Goal: Information Seeking & Learning: Learn about a topic

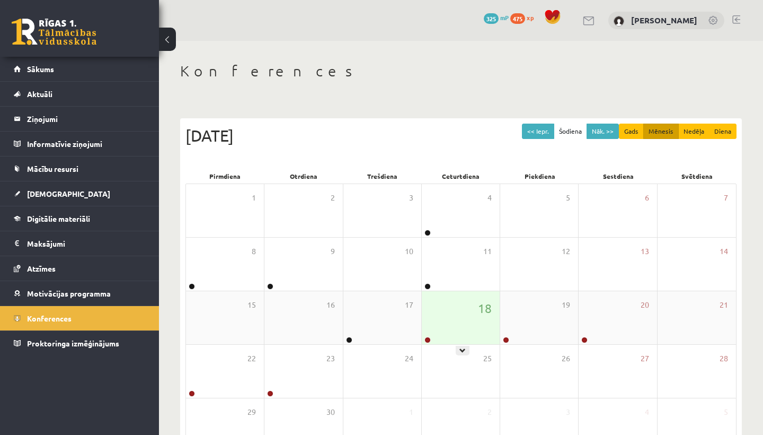
click at [456, 304] on div "18" at bounding box center [461, 317] width 78 height 53
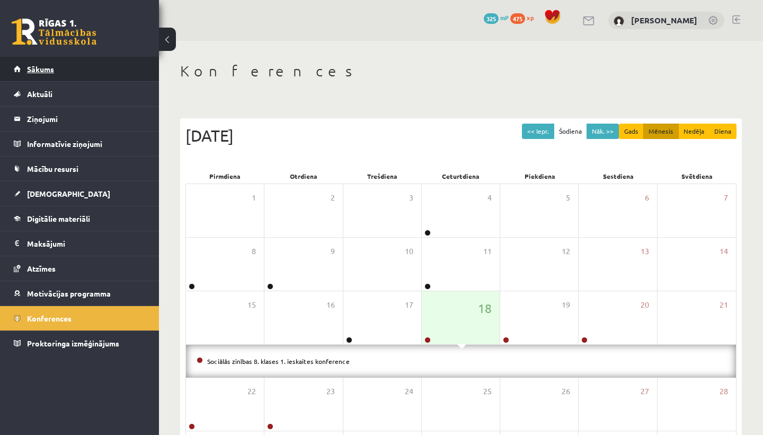
click at [42, 67] on span "Sākums" at bounding box center [40, 69] width 27 height 10
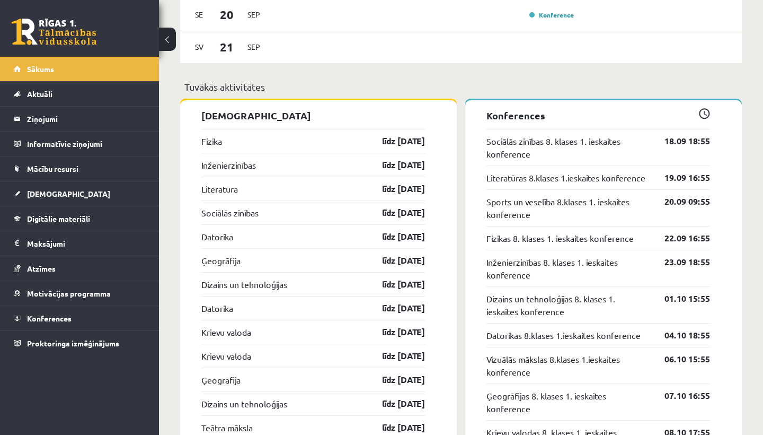
scroll to position [977, 0]
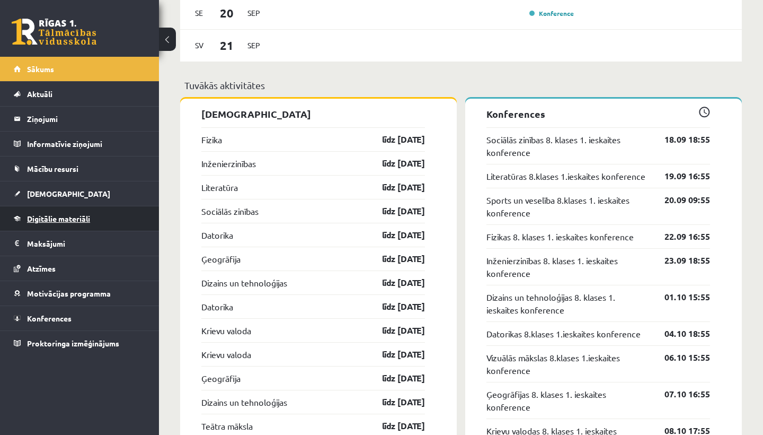
click at [60, 218] on span "Digitālie materiāli" at bounding box center [58, 219] width 63 height 10
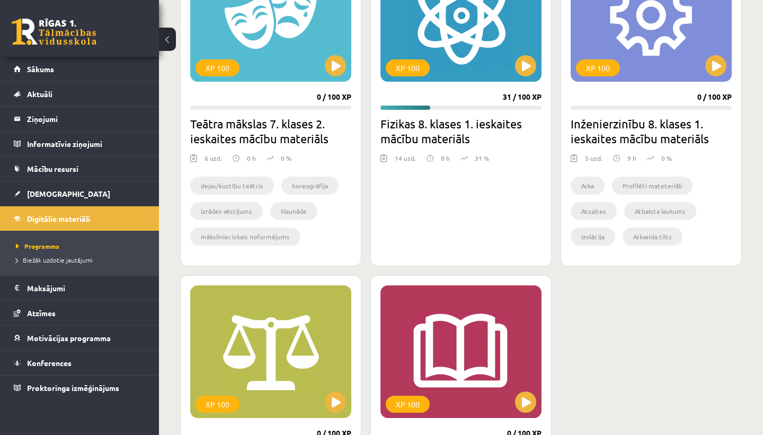
scroll to position [745, 0]
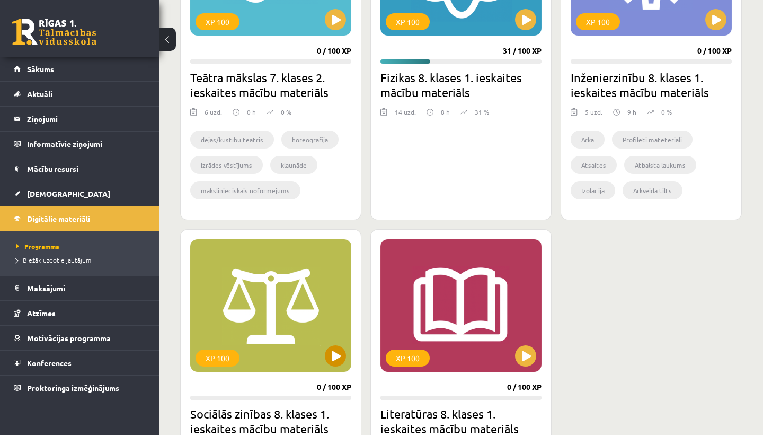
click at [338, 359] on button at bounding box center [335, 355] width 21 height 21
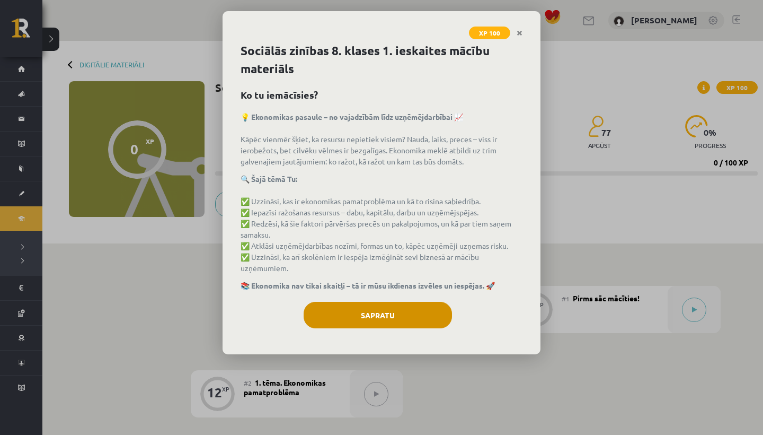
click at [409, 316] on button "Sapratu" at bounding box center [378, 315] width 148 height 27
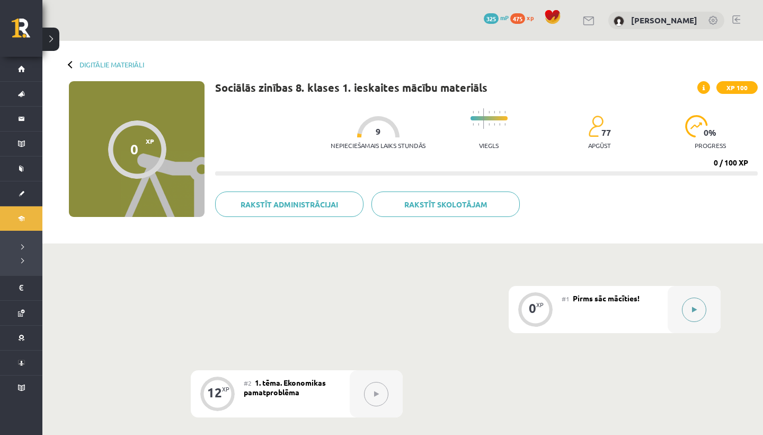
click at [686, 306] on button at bounding box center [694, 309] width 24 height 24
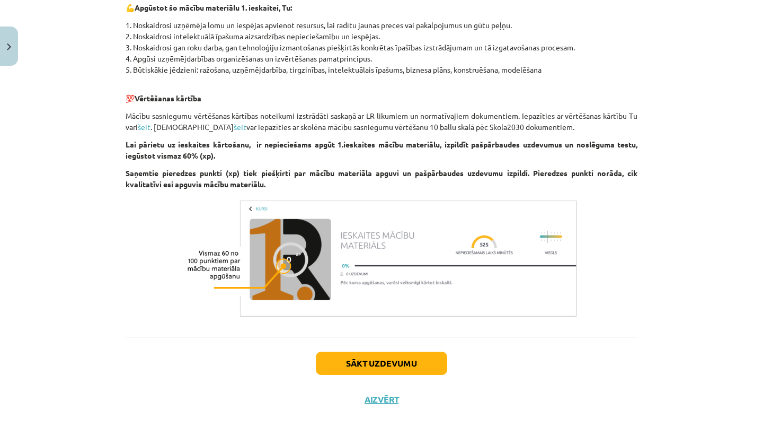
scroll to position [543, 0]
click at [345, 352] on button "Sākt uzdevumu" at bounding box center [381, 363] width 131 height 23
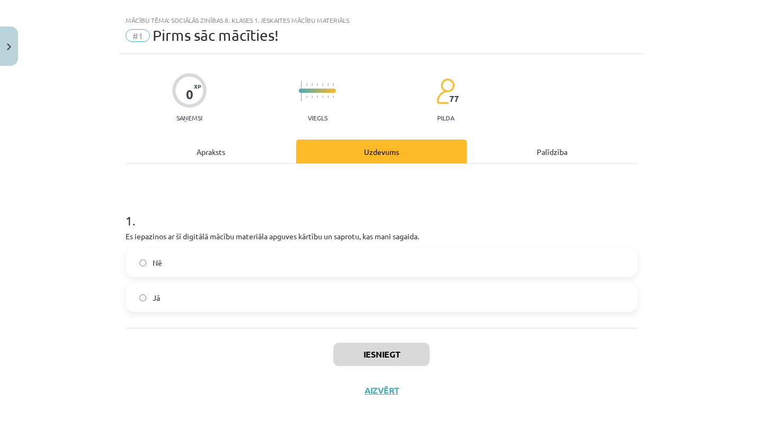
click at [333, 294] on label "Jā" at bounding box center [382, 297] width 510 height 27
click at [346, 358] on button "Iesniegt" at bounding box center [381, 353] width 96 height 23
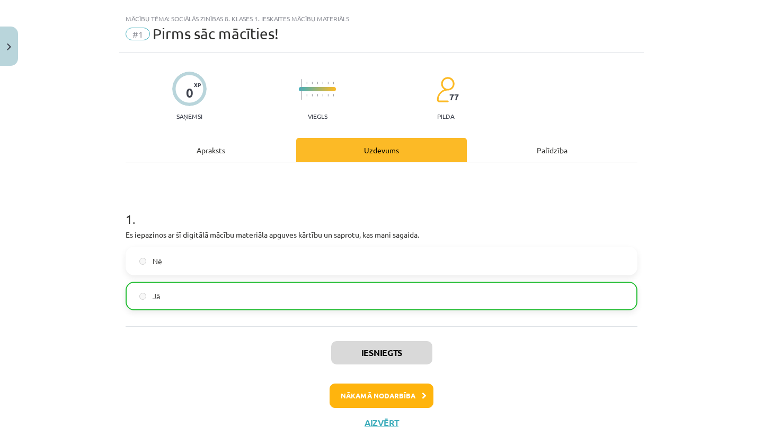
click at [355, 394] on button "Nākamā nodarbība" at bounding box center [382, 395] width 104 height 24
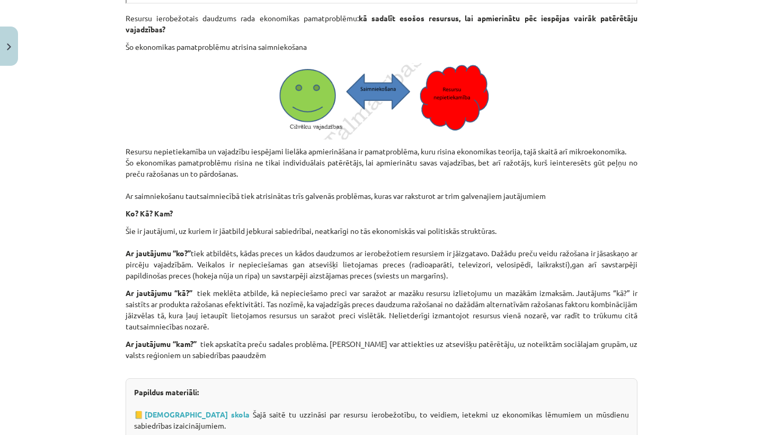
scroll to position [680, 0]
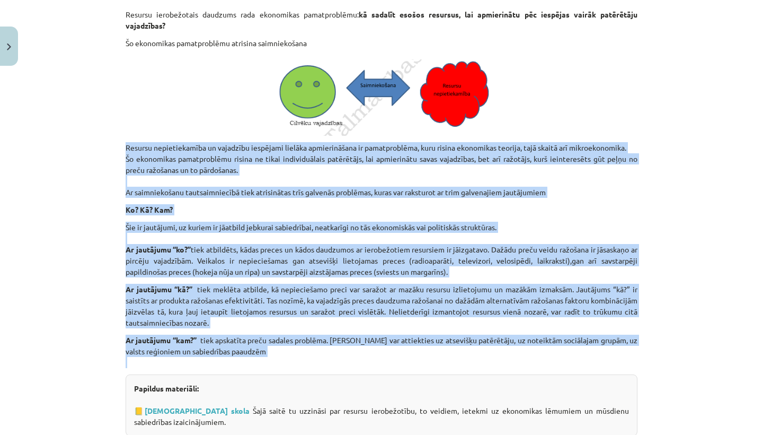
drag, startPoint x: 126, startPoint y: 147, endPoint x: 232, endPoint y: 358, distance: 236.1
click at [232, 358] on div "Ražošana Materiāls tev palīdzēs: 🔸 Izprast ekonomikas pamatproblēmu un to, kā r…" at bounding box center [382, 23] width 512 height 1026
copy div "Resursu nepietiekamība un vajadzību iespējami lielāka apmierināšana ir pamatpro…"
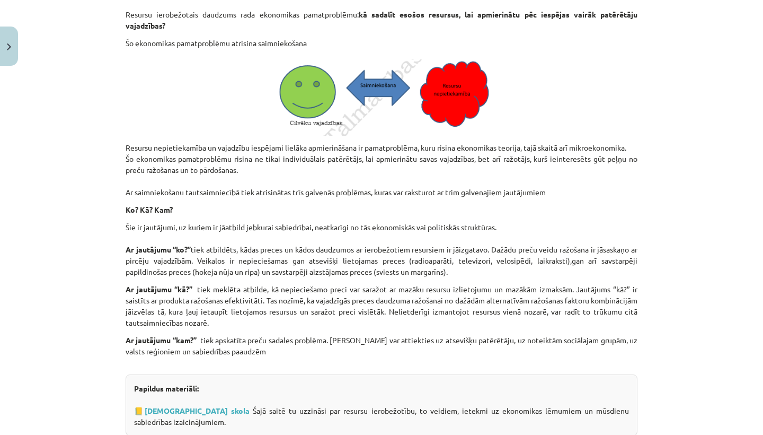
click at [100, 121] on div "Mācību tēma: Sociālās zinības 8. klases 1. ieskaites mācību materiāls #2 1. tēm…" at bounding box center [381, 217] width 763 height 435
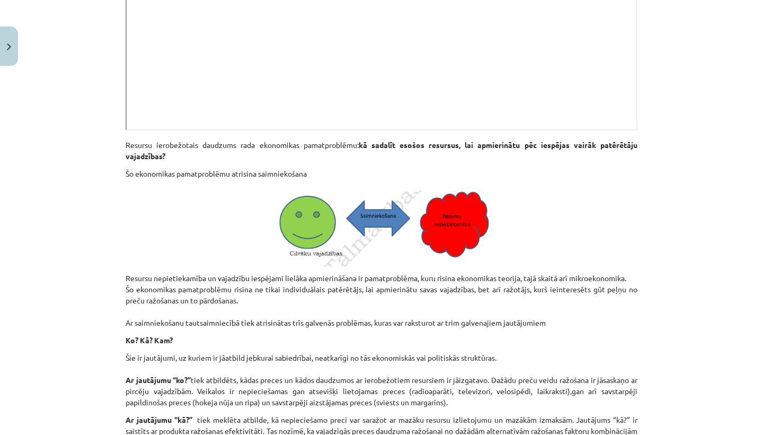
scroll to position [549, 0]
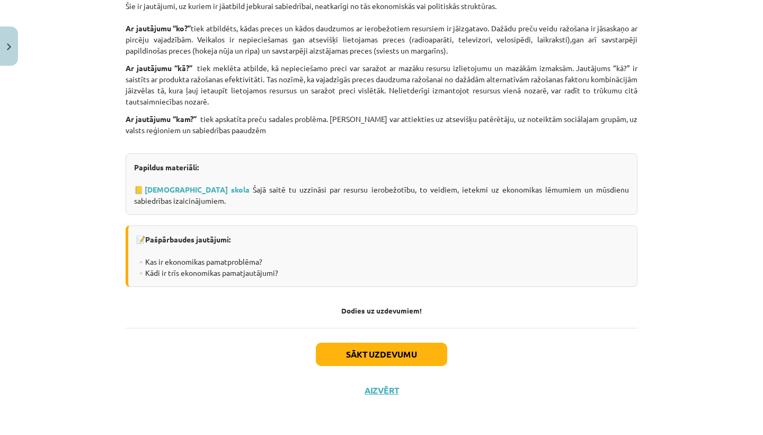
click at [399, 352] on button "Sākt uzdevumu" at bounding box center [381, 353] width 131 height 23
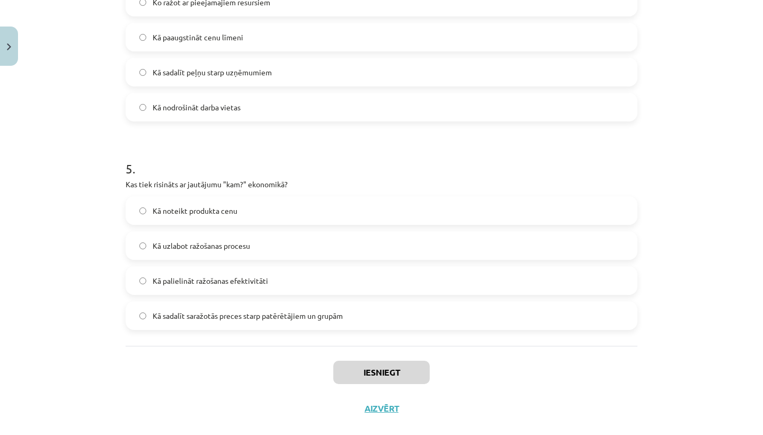
scroll to position [27, 0]
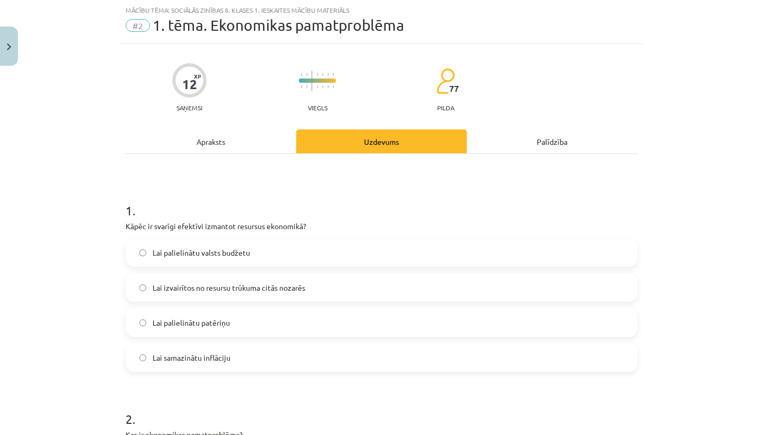
click at [354, 288] on label "Lai izvairītos no resursu trūkuma citās nozarēs" at bounding box center [382, 287] width 510 height 27
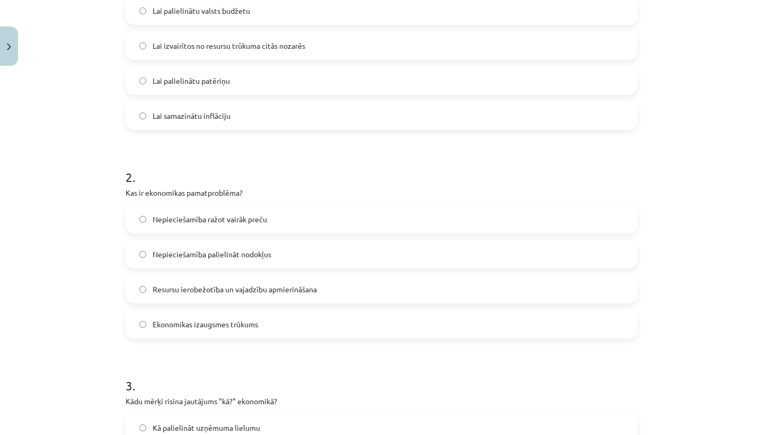
scroll to position [282, 0]
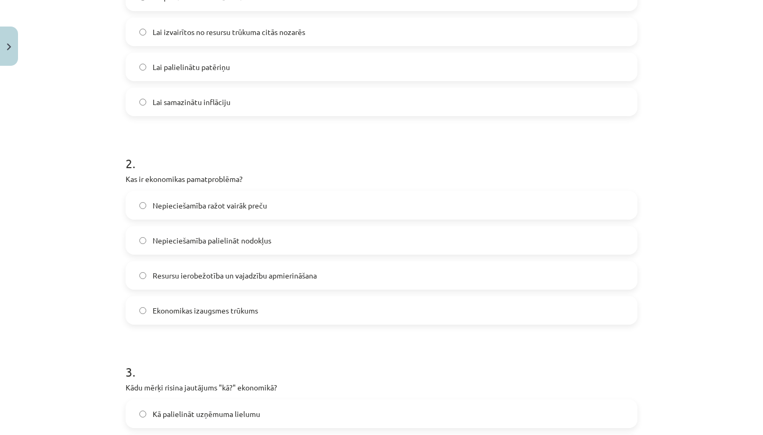
click at [323, 279] on label "Resursu ierobežotība un vajadzību apmierināšana" at bounding box center [382, 275] width 510 height 27
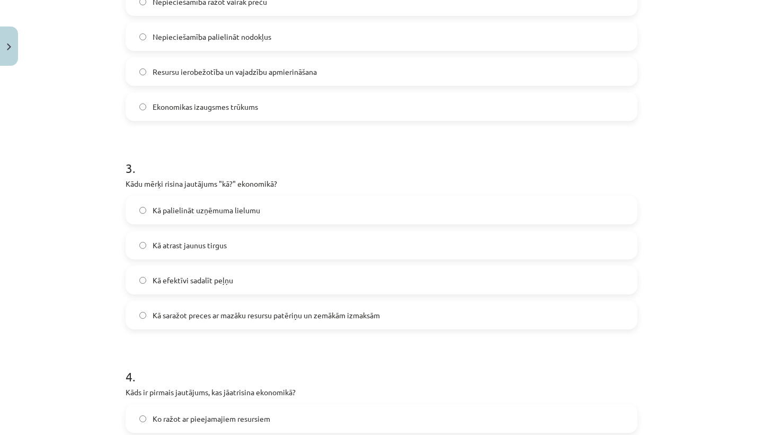
scroll to position [502, 0]
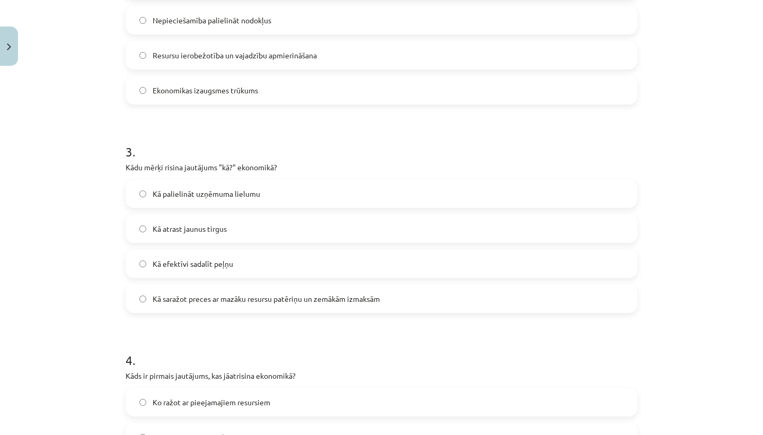
click at [321, 270] on label "Kā efektīvi sadalīt peļņu" at bounding box center [382, 263] width 510 height 27
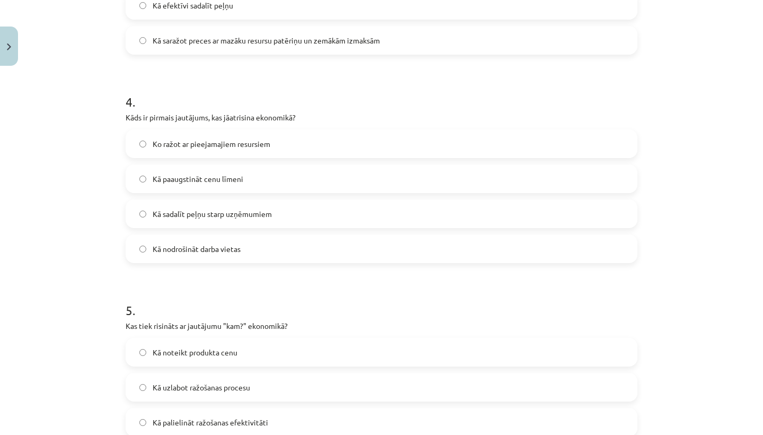
scroll to position [760, 0]
click at [296, 155] on label "Ko ražot ar pieejamajiem resursiem" at bounding box center [382, 144] width 510 height 27
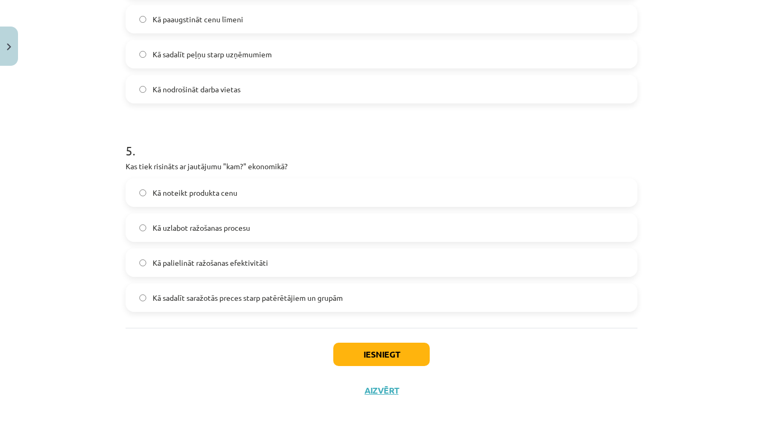
scroll to position [921, 0]
click at [366, 290] on label "Kā sadalīt saražotās preces starp patērētājiem un grupām" at bounding box center [382, 297] width 510 height 27
click at [380, 355] on button "Iesniegt" at bounding box center [381, 353] width 96 height 23
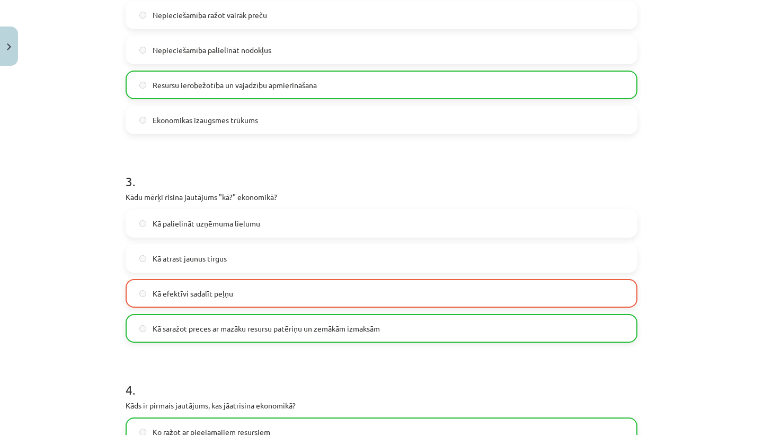
scroll to position [472, 0]
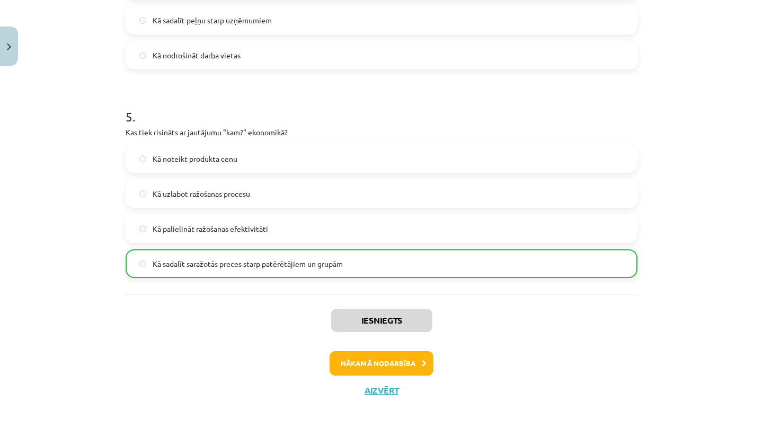
click at [400, 366] on button "Nākamā nodarbība" at bounding box center [382, 363] width 104 height 24
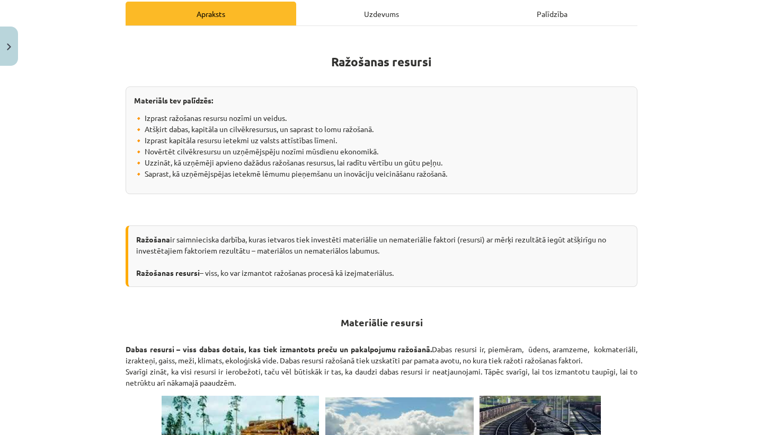
scroll to position [131, 0]
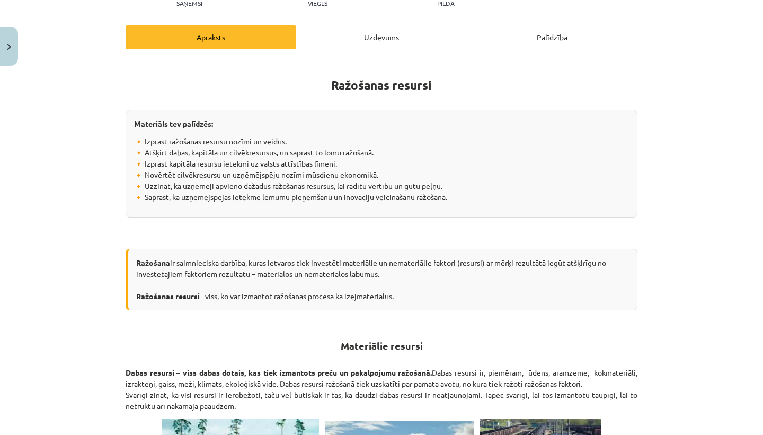
click at [11, 45] on button "Close" at bounding box center [9, 46] width 18 height 39
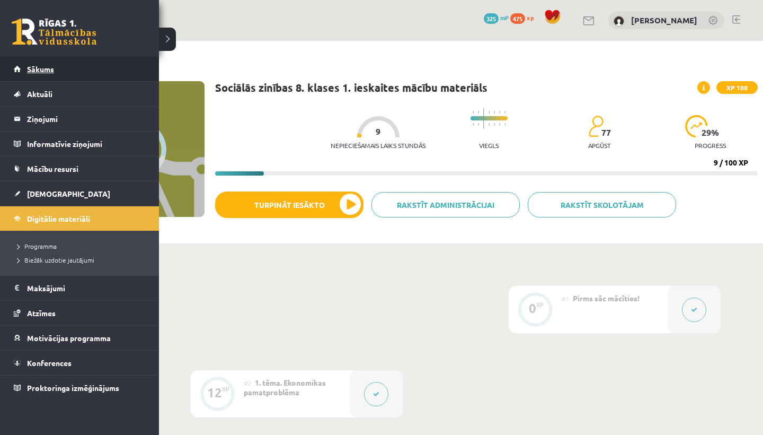
click at [28, 63] on link "Sākums" at bounding box center [80, 69] width 132 height 24
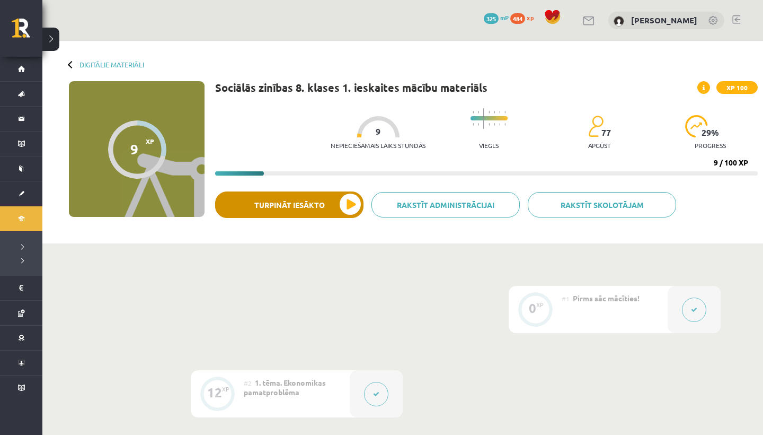
click at [356, 210] on button "Turpināt iesākto" at bounding box center [289, 204] width 148 height 27
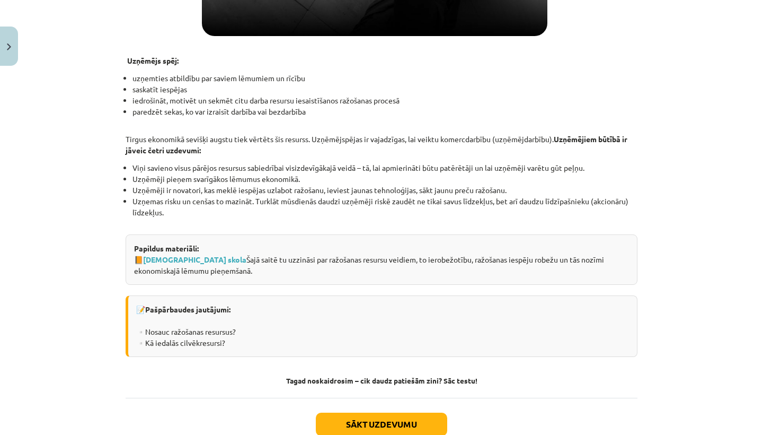
scroll to position [1383, 0]
